Goal: Task Accomplishment & Management: Use online tool/utility

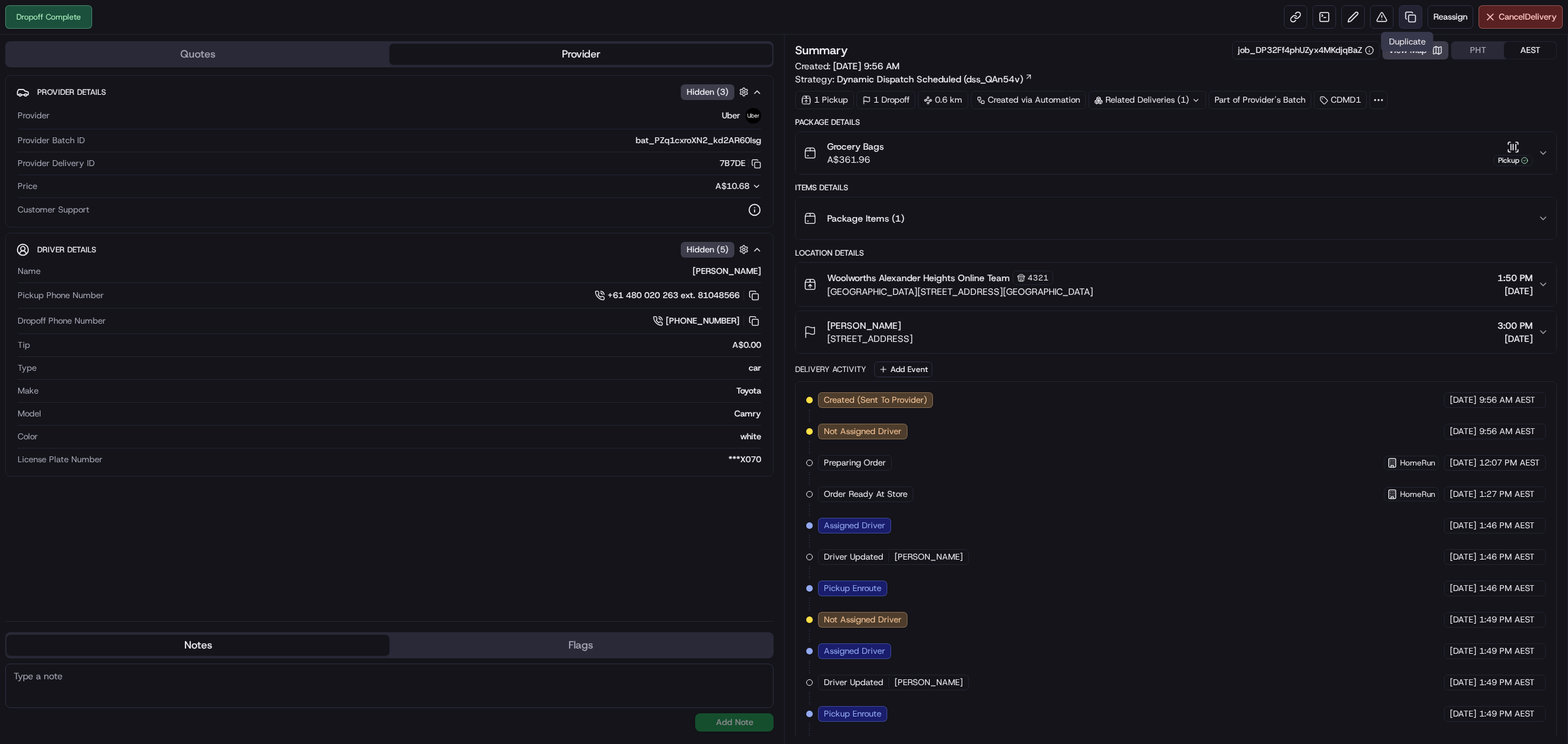
click at [716, 15] on link at bounding box center [1410, 17] width 24 height 24
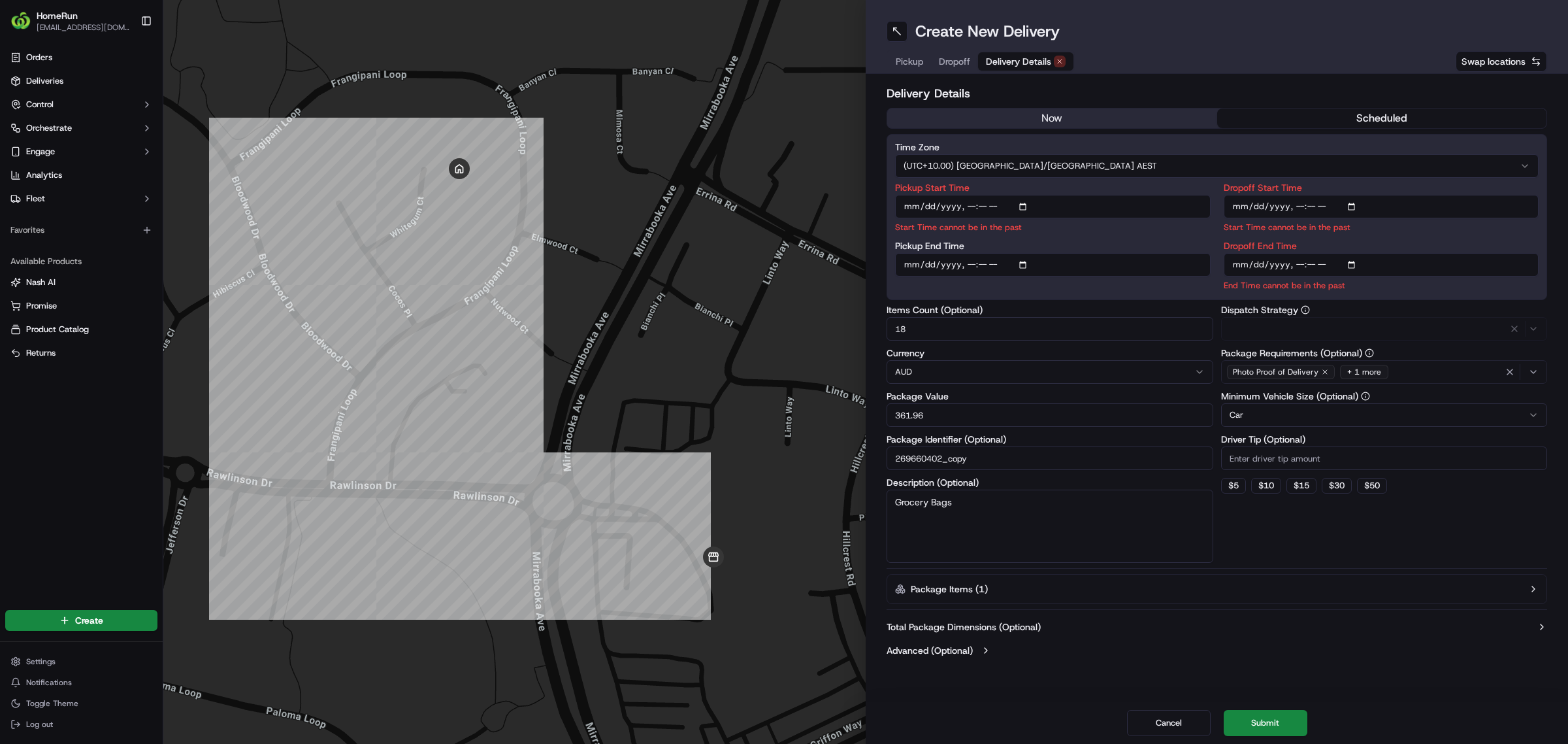
click at [716, 60] on span "Delivery Details" at bounding box center [1018, 61] width 65 height 13
click at [716, 113] on button "now" at bounding box center [1052, 118] width 330 height 20
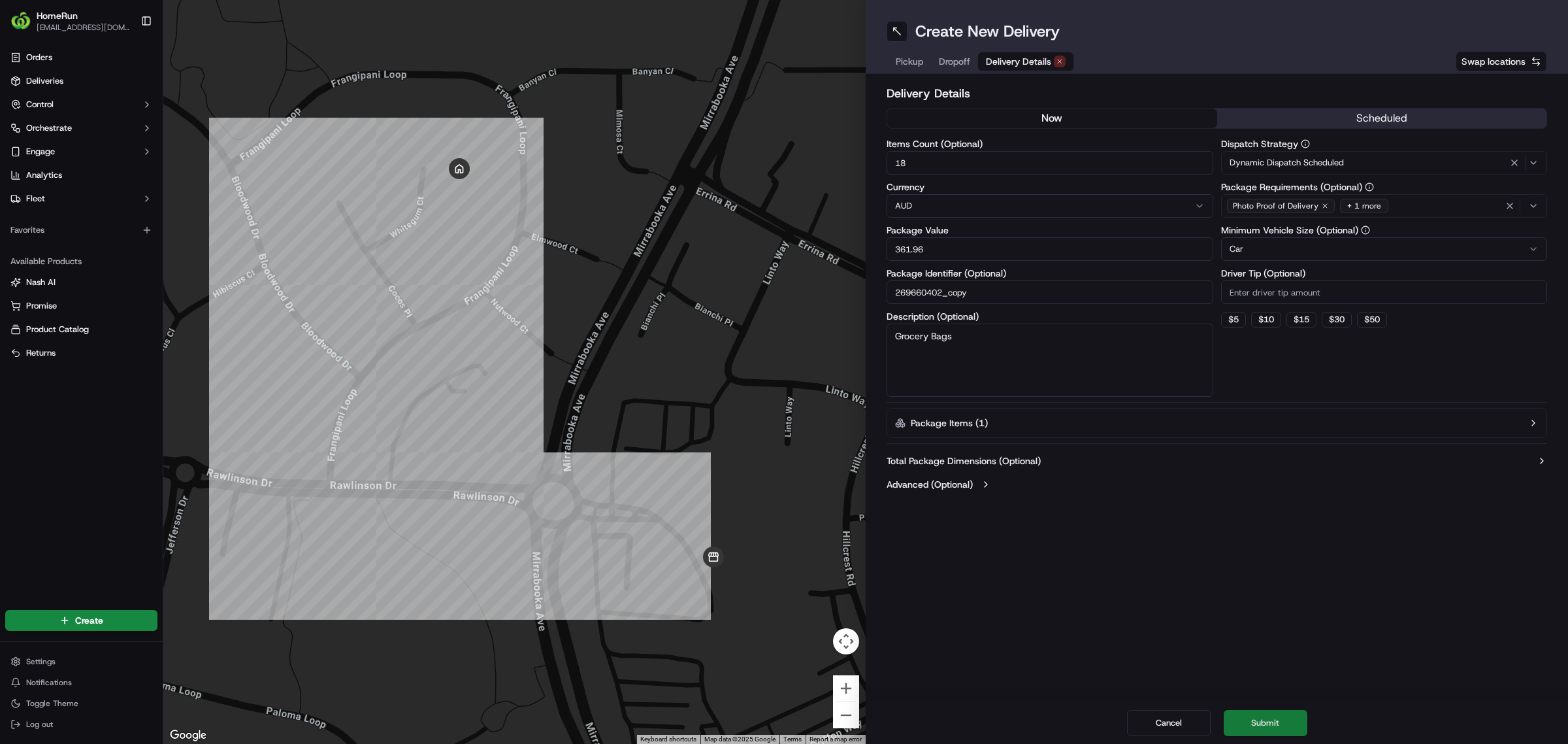
click at [716, 339] on button "Submit" at bounding box center [1265, 723] width 84 height 26
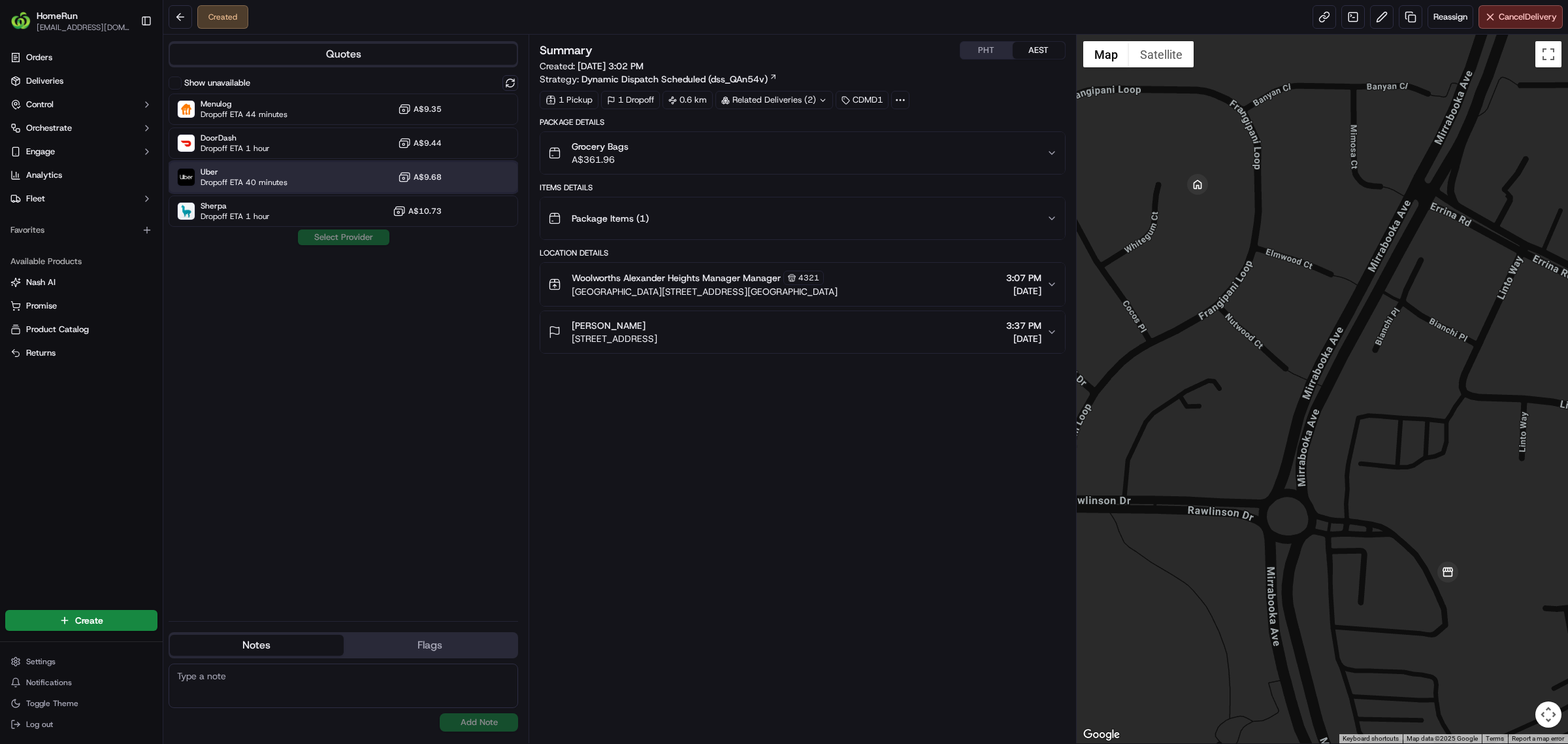
click at [285, 178] on span "Dropoff ETA 40 minutes" at bounding box center [244, 182] width 87 height 10
click at [334, 239] on button "Assign Provider" at bounding box center [344, 237] width 93 height 16
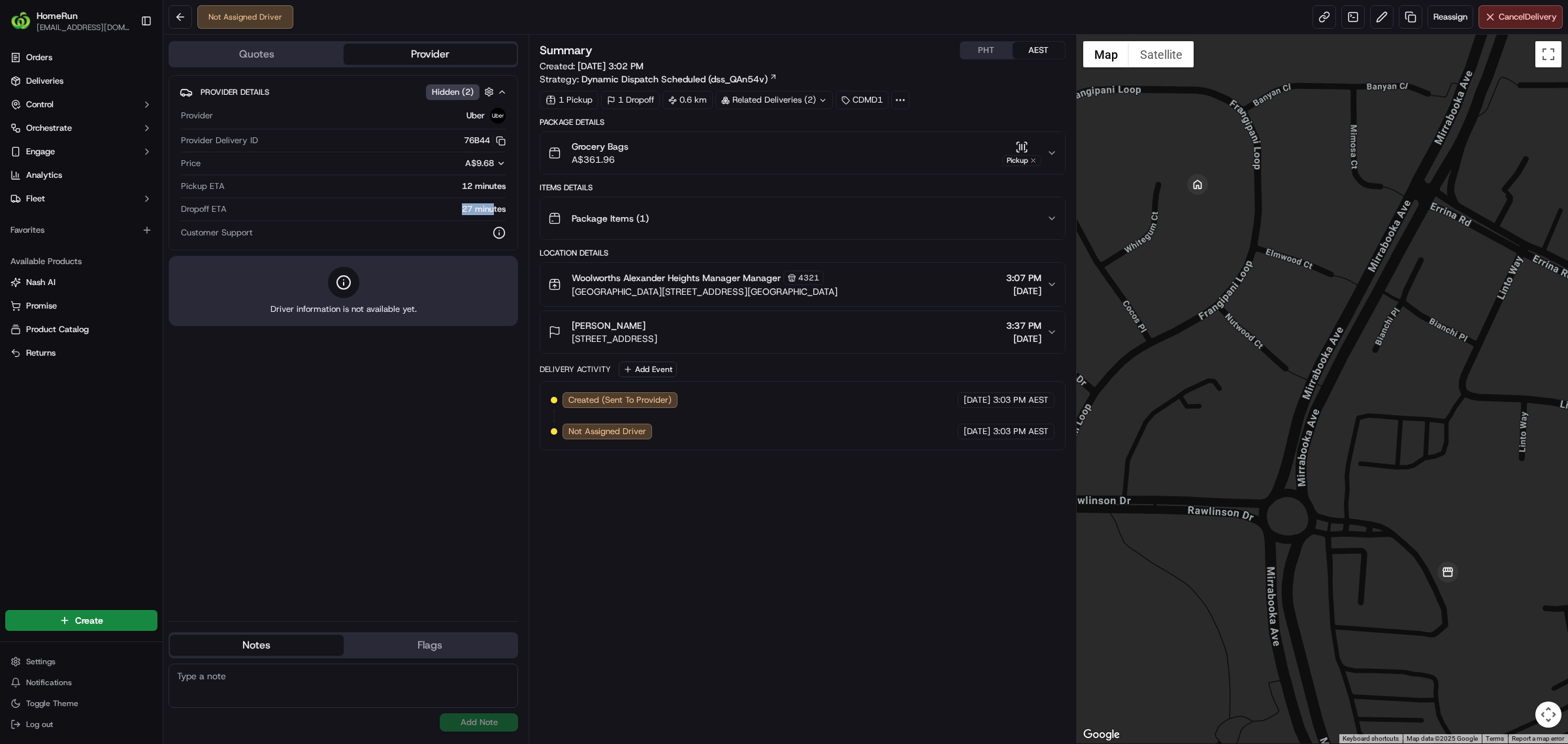
drag, startPoint x: 454, startPoint y: 209, endPoint x: 493, endPoint y: 208, distance: 39.0
click at [493, 208] on div "27 minutes" at bounding box center [368, 209] width 274 height 12
click at [410, 200] on div "Provider Uber Provider Delivery ID 76B44 Copy del_OsL5L6N6QMWqWrtsuQdrRA 76B44 …" at bounding box center [343, 173] width 327 height 142
click at [716, 14] on link at bounding box center [1324, 17] width 24 height 24
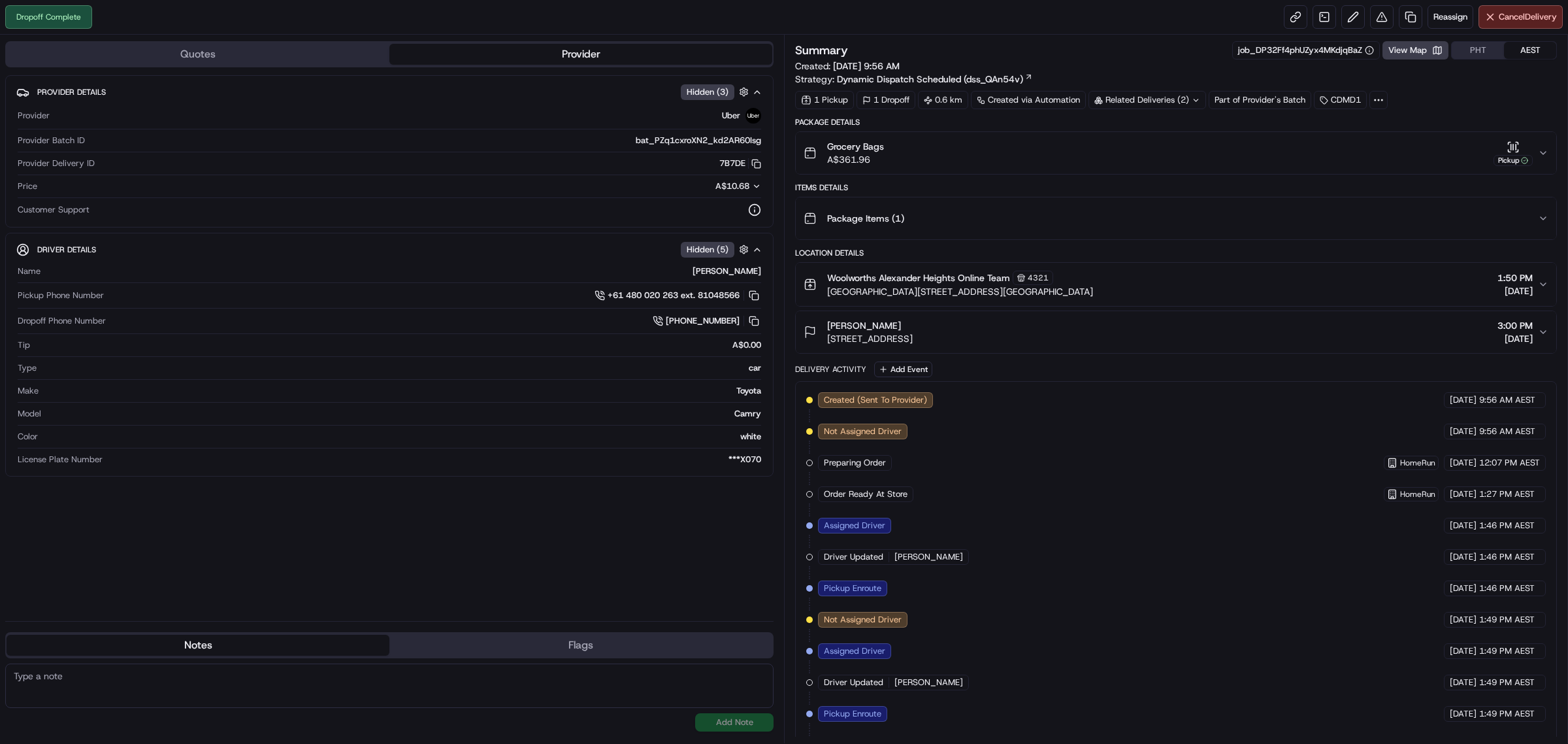
click at [1190, 98] on div "Related Deliveries (2)" at bounding box center [1147, 100] width 118 height 18
click at [1160, 147] on span "job_7Jwm5gEWRGjrFSfBnrzMeH" at bounding box center [1178, 153] width 128 height 12
